Goal: Task Accomplishment & Management: Use online tool/utility

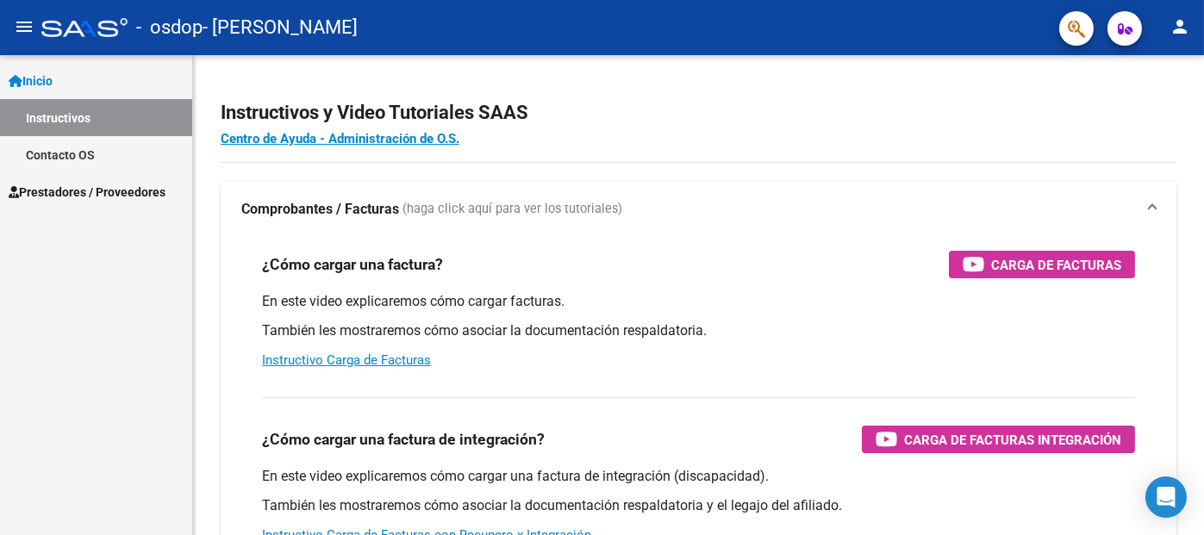
click at [73, 194] on span "Prestadores / Proveedores" at bounding box center [87, 192] width 157 height 19
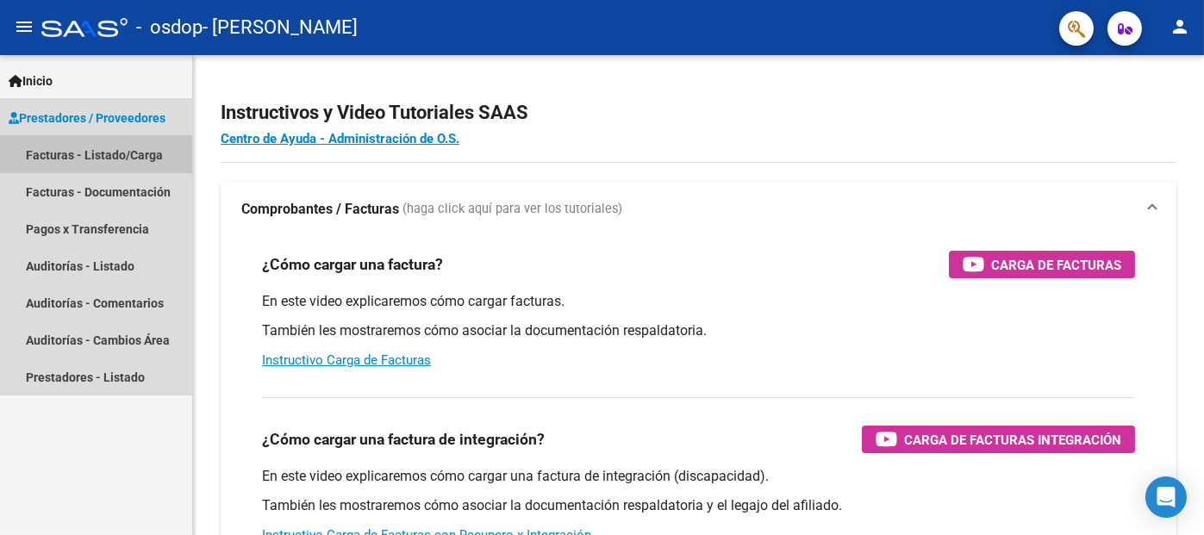
click at [78, 156] on link "Facturas - Listado/Carga" at bounding box center [96, 154] width 192 height 37
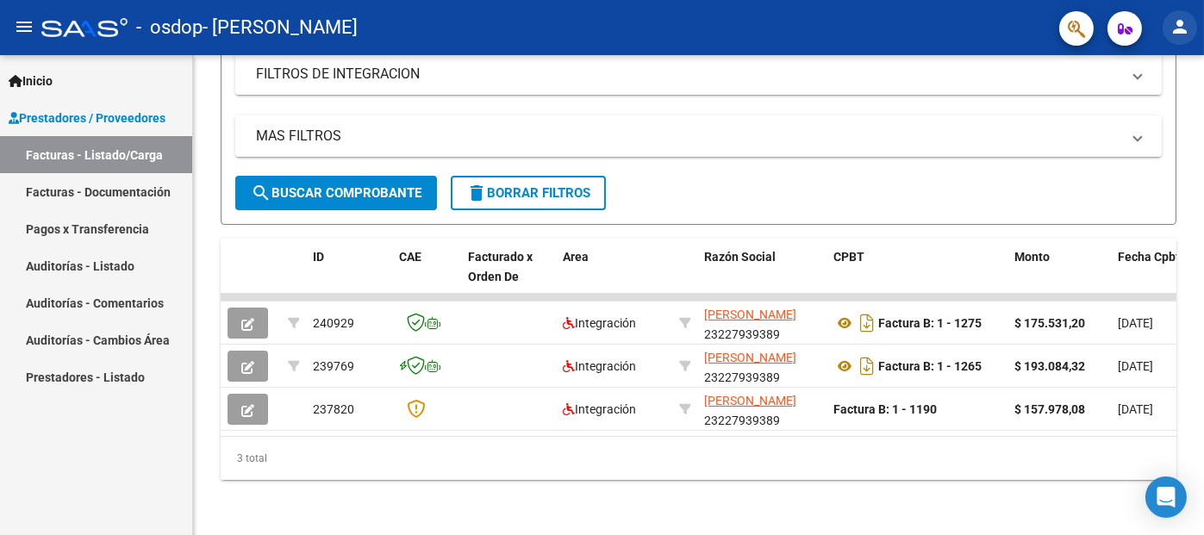
click at [1179, 28] on mat-icon "person" at bounding box center [1180, 26] width 21 height 21
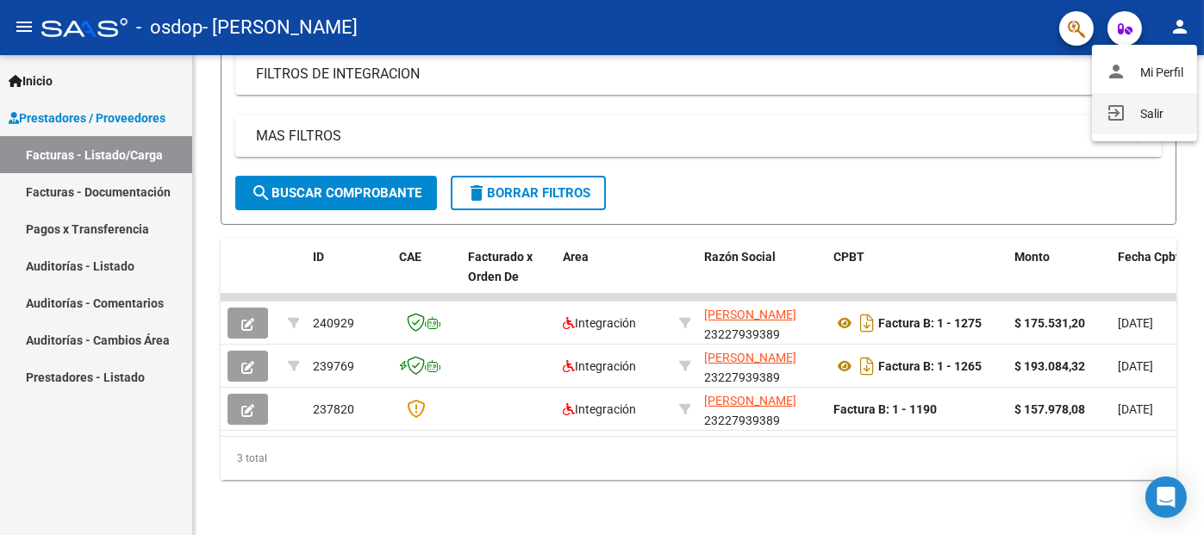
click at [1149, 114] on button "exit_to_app Salir" at bounding box center [1144, 113] width 105 height 41
